Goal: Information Seeking & Learning: Learn about a topic

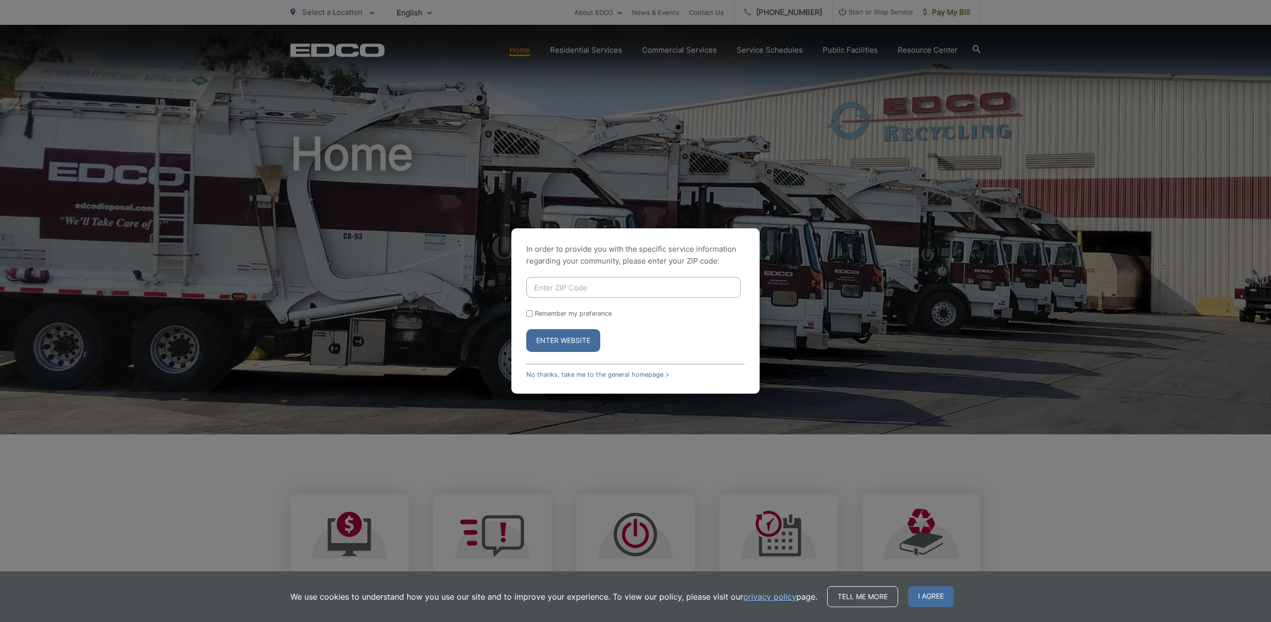
click at [575, 295] on input "Enter ZIP Code" at bounding box center [633, 287] width 214 height 21
type input "90807"
click at [526, 314] on input "Remember my preference" at bounding box center [529, 313] width 6 height 6
checkbox input "true"
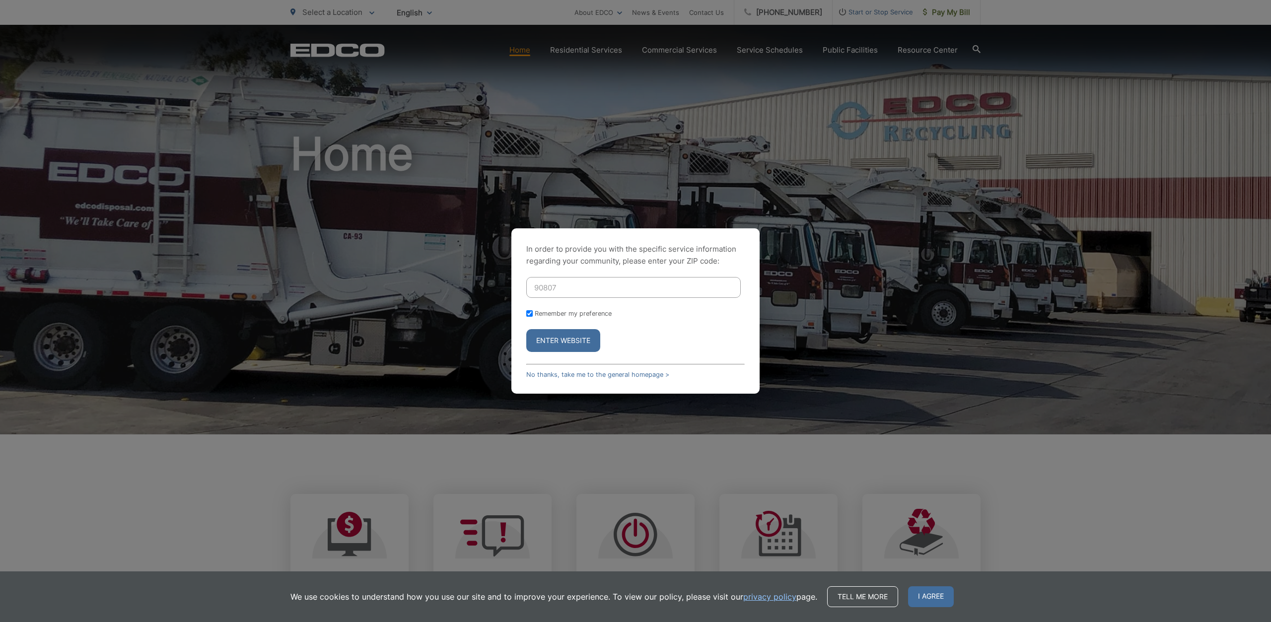
click at [555, 333] on button "Enter Website" at bounding box center [563, 340] width 74 height 23
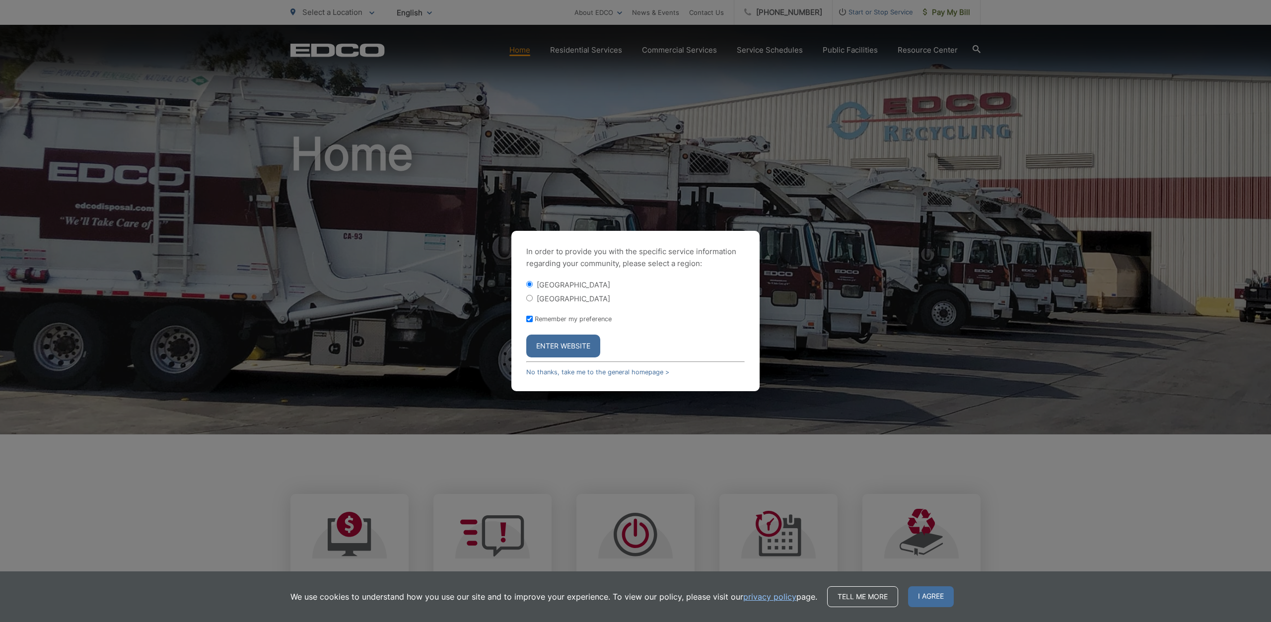
click at [555, 342] on button "Enter Website" at bounding box center [563, 346] width 74 height 23
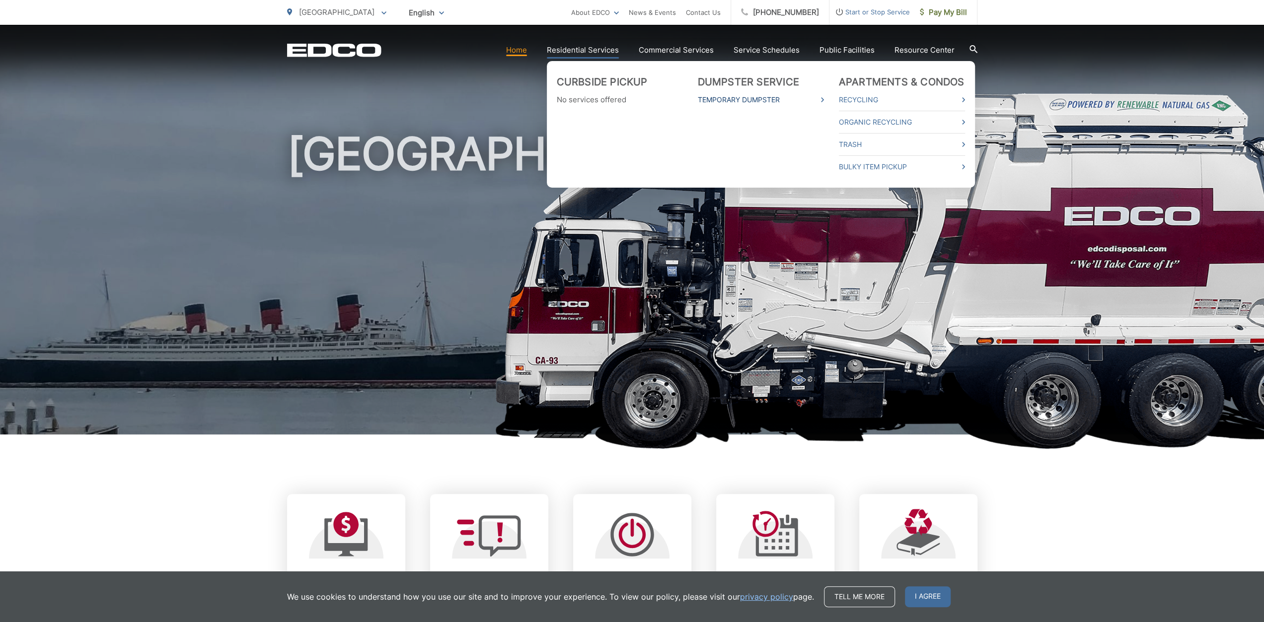
click at [761, 96] on link "Temporary Dumpster" at bounding box center [761, 100] width 126 height 12
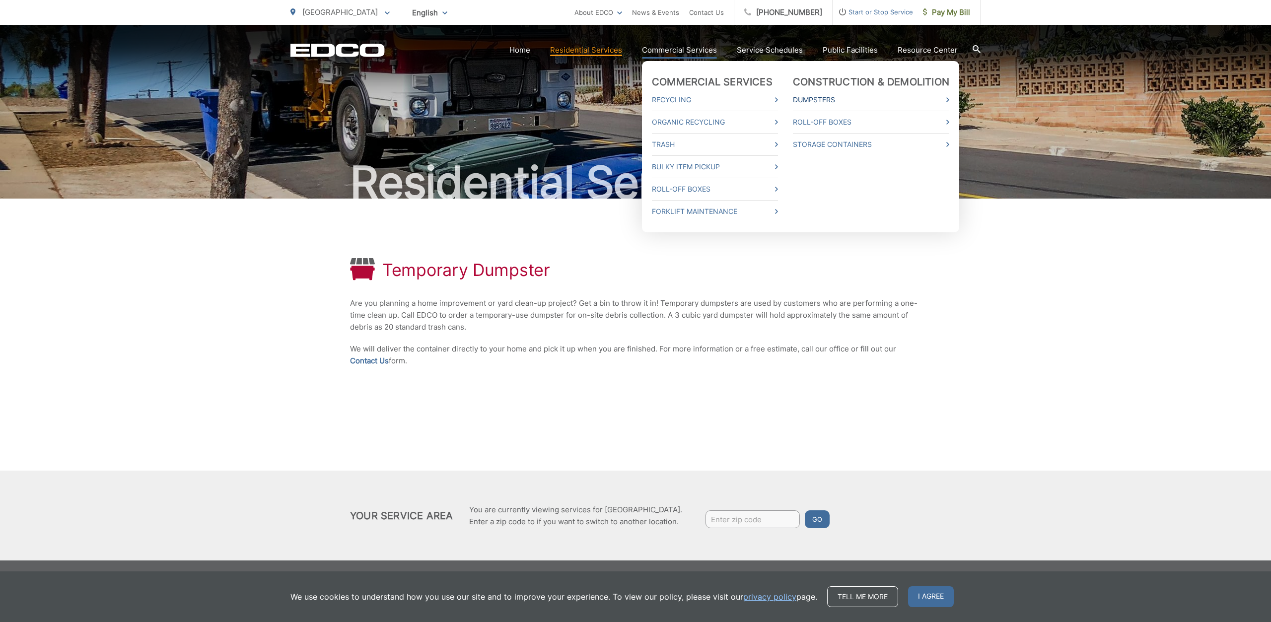
click at [857, 101] on link "Dumpsters" at bounding box center [871, 100] width 156 height 12
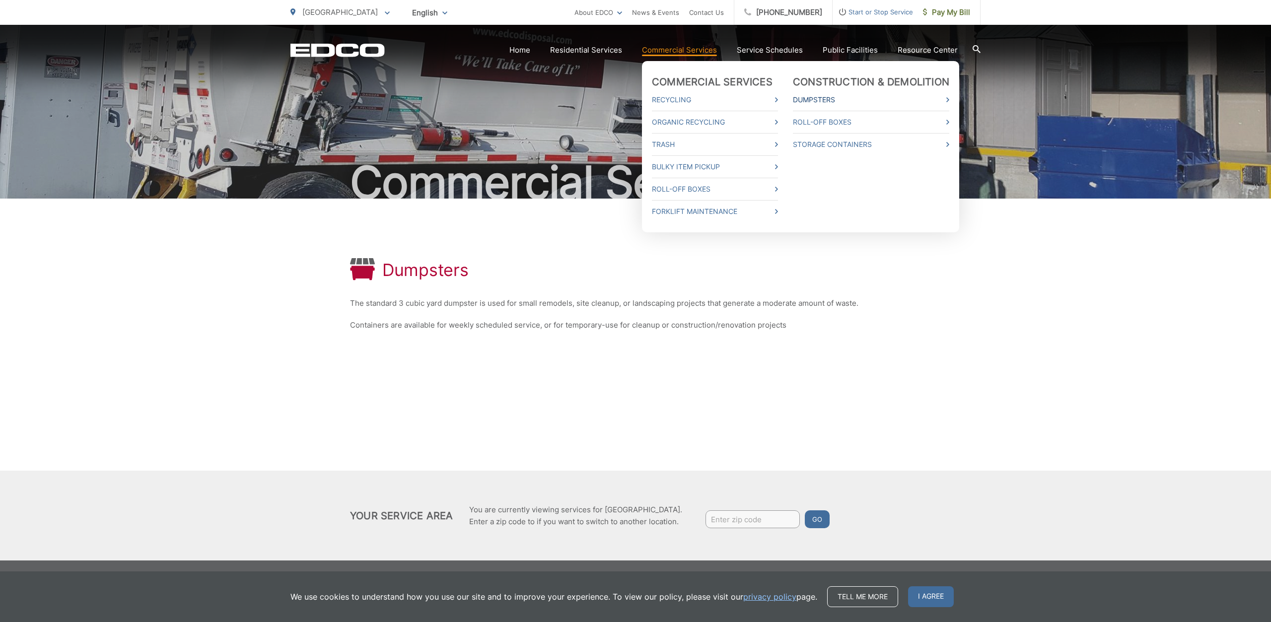
click at [823, 100] on link "Dumpsters" at bounding box center [871, 100] width 156 height 12
click at [698, 52] on link "Commercial Services" at bounding box center [679, 50] width 75 height 12
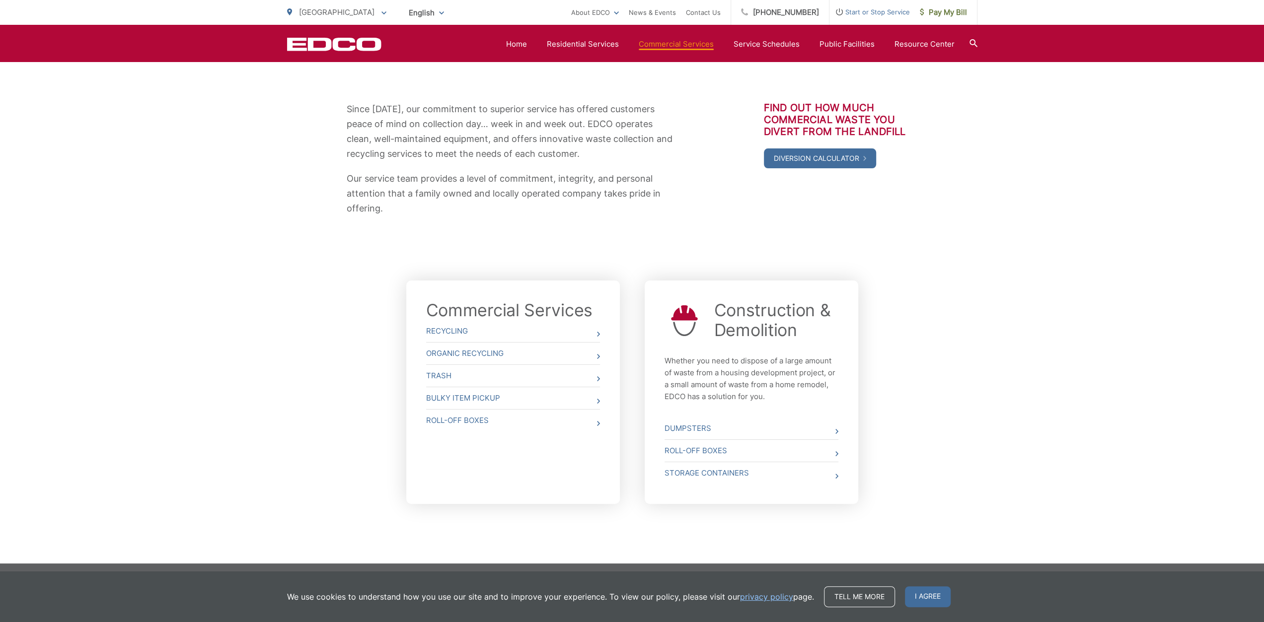
scroll to position [159, 0]
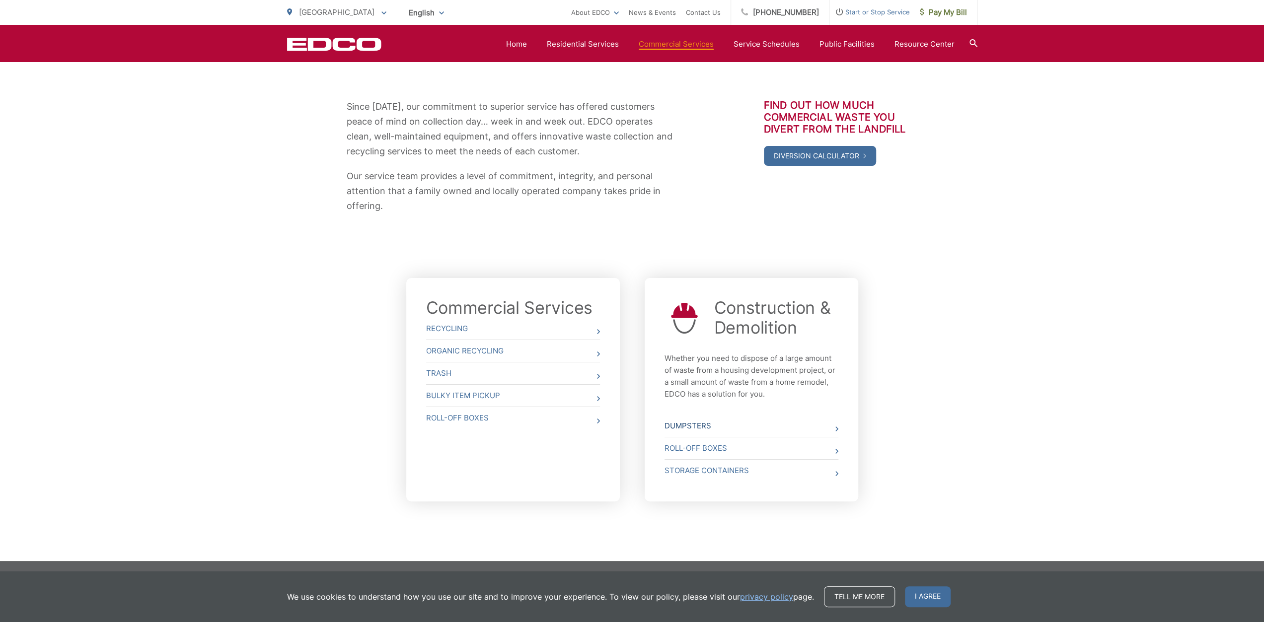
click at [834, 426] on link "Dumpsters" at bounding box center [751, 426] width 174 height 22
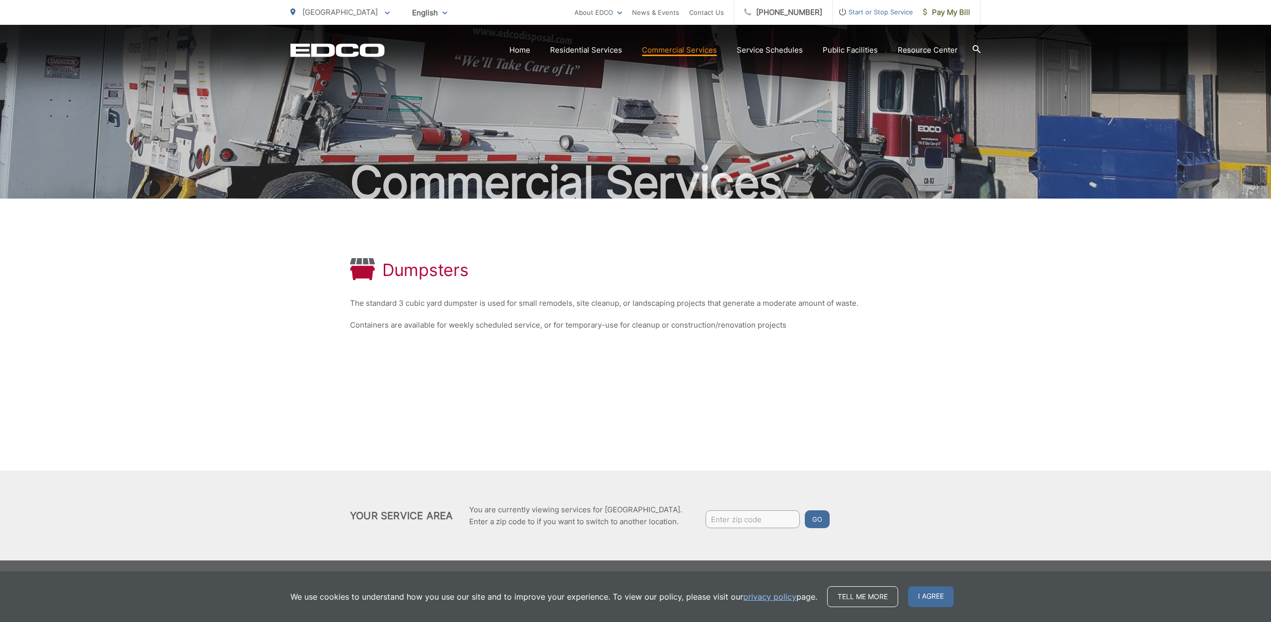
click at [834, 426] on div "Dumpsters The standard 3 cubic yard dumpster is used for small remodels, site c…" at bounding box center [635, 380] width 1271 height 362
click at [746, 522] on input "Enter zip code" at bounding box center [753, 519] width 94 height 18
type input "90807"
click at [805, 510] on button "Go" at bounding box center [817, 519] width 25 height 18
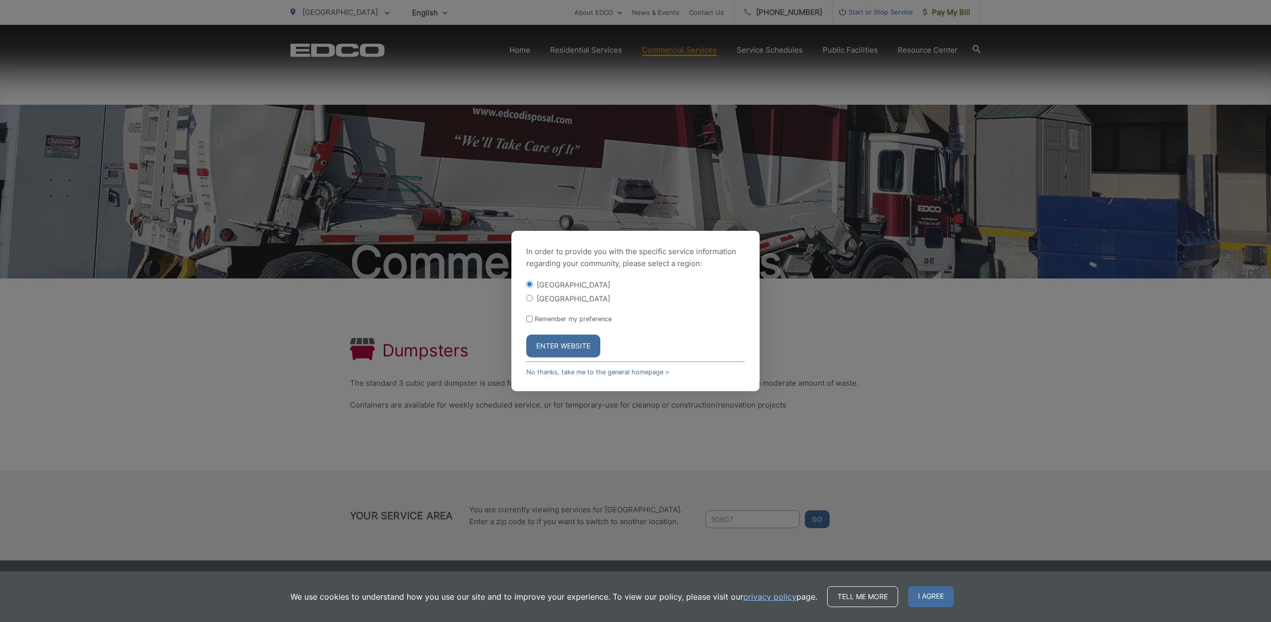
click at [573, 348] on button "Enter Website" at bounding box center [563, 346] width 74 height 23
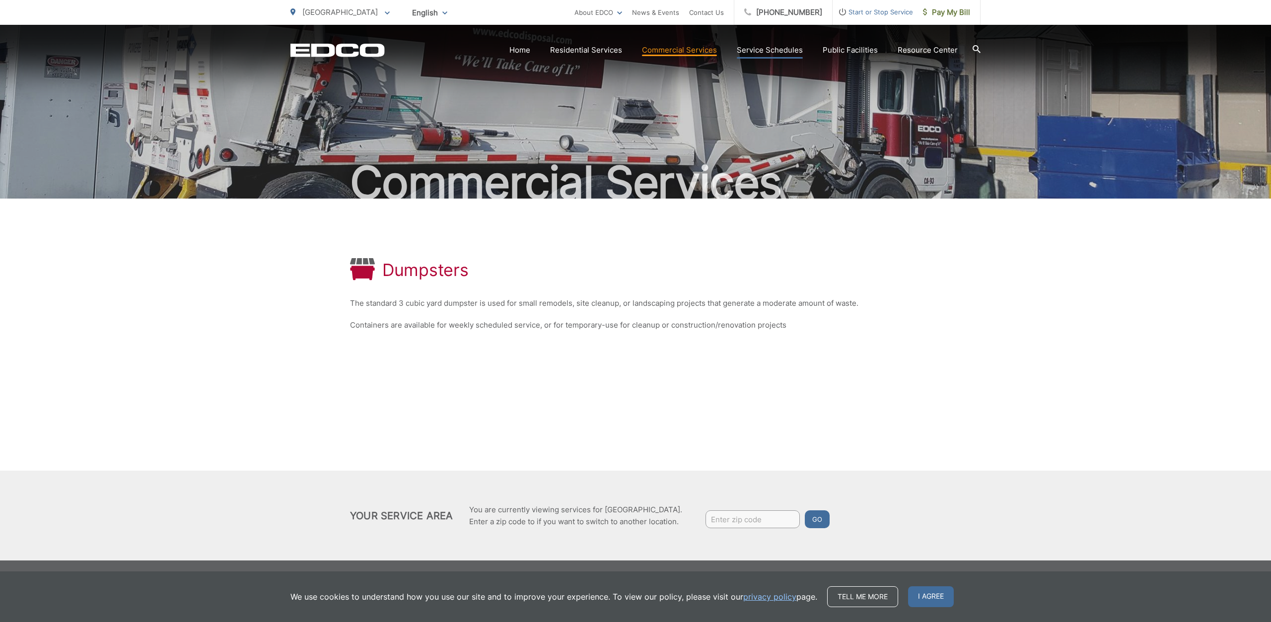
click at [769, 49] on link "Service Schedules" at bounding box center [770, 50] width 66 height 12
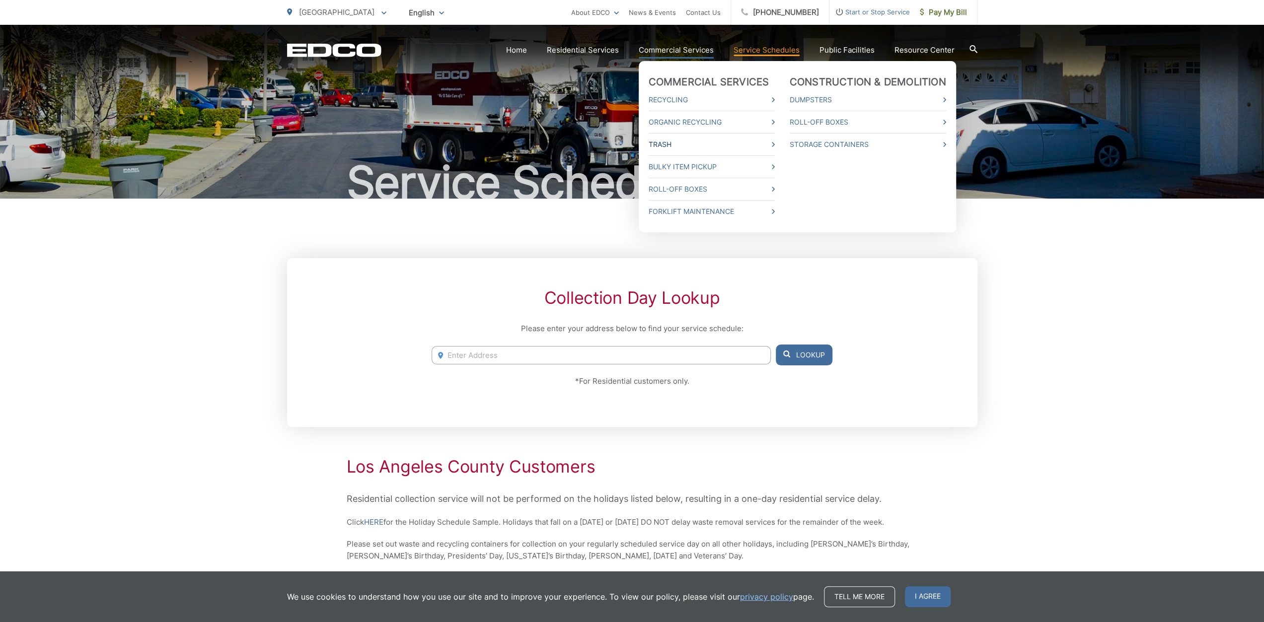
click at [696, 142] on link "Trash" at bounding box center [711, 145] width 126 height 12
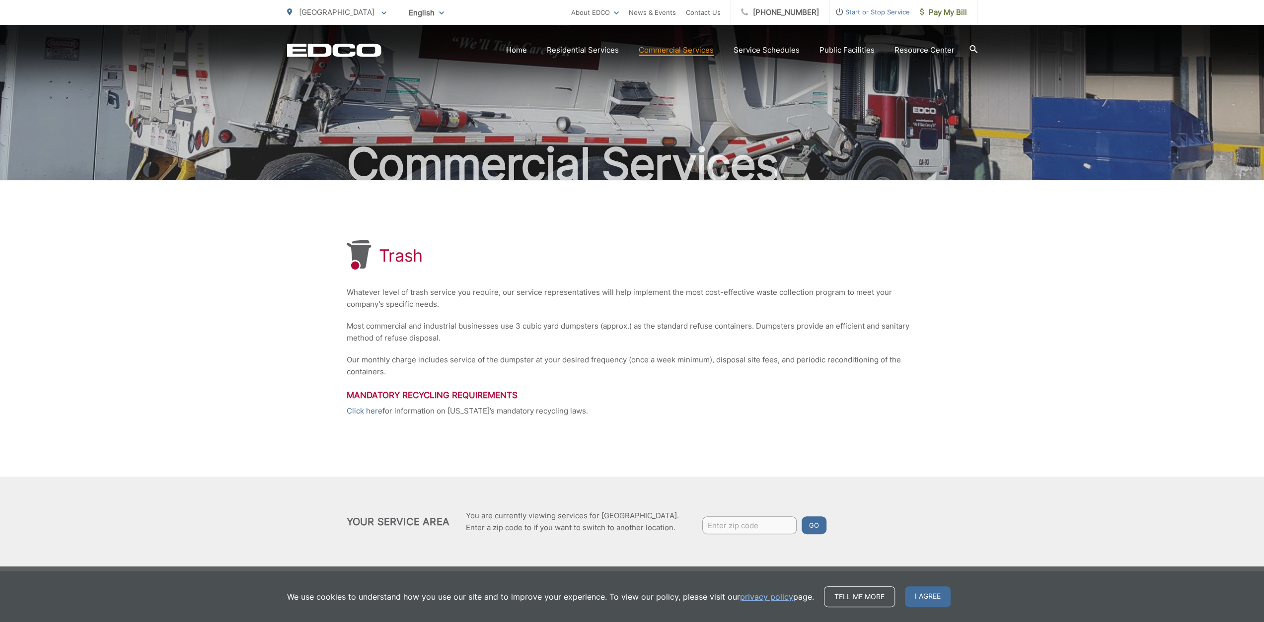
scroll to position [24, 0]
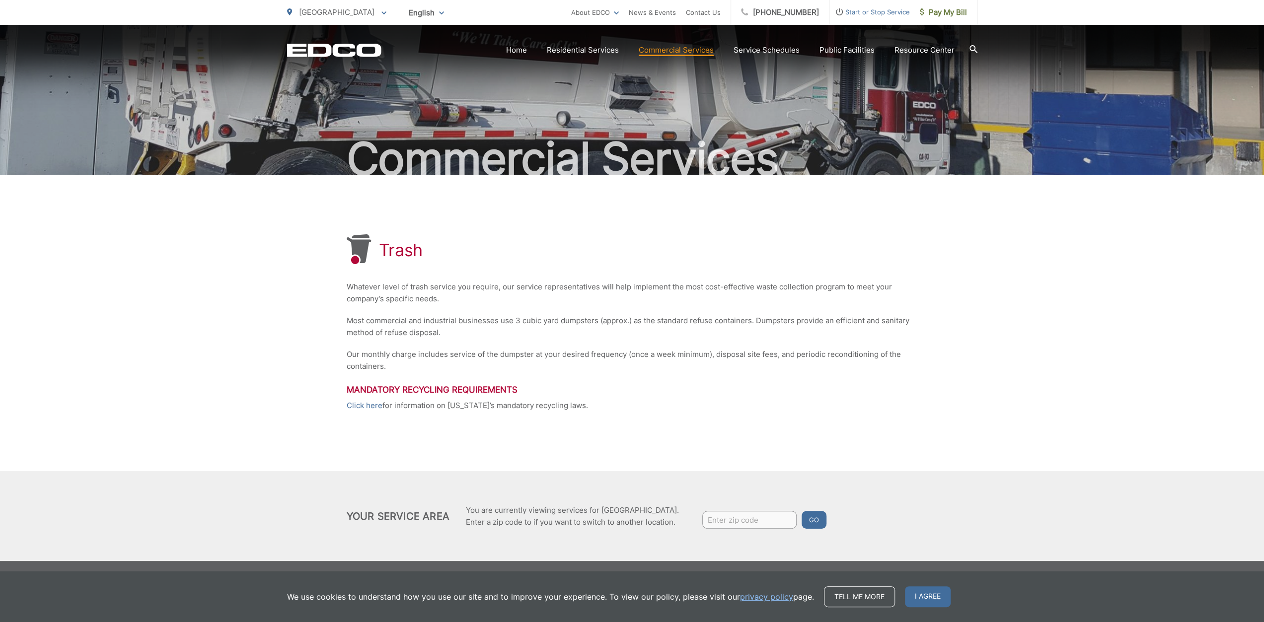
click at [431, 311] on div "Trash Whatever level of trash service you require, our service representatives …" at bounding box center [632, 323] width 571 height 296
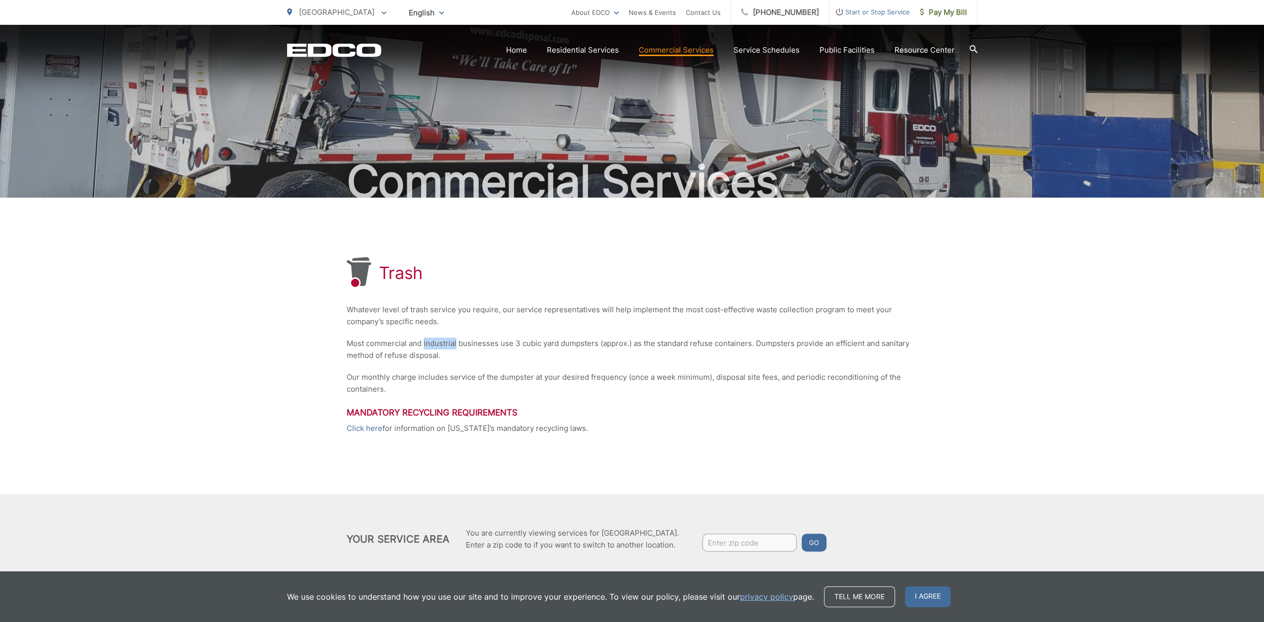
scroll to position [0, 0]
click at [646, 388] on p "Our monthly charge includes service of the dumpster at your desired frequency (…" at bounding box center [632, 384] width 571 height 24
